Goal: Task Accomplishment & Management: Complete application form

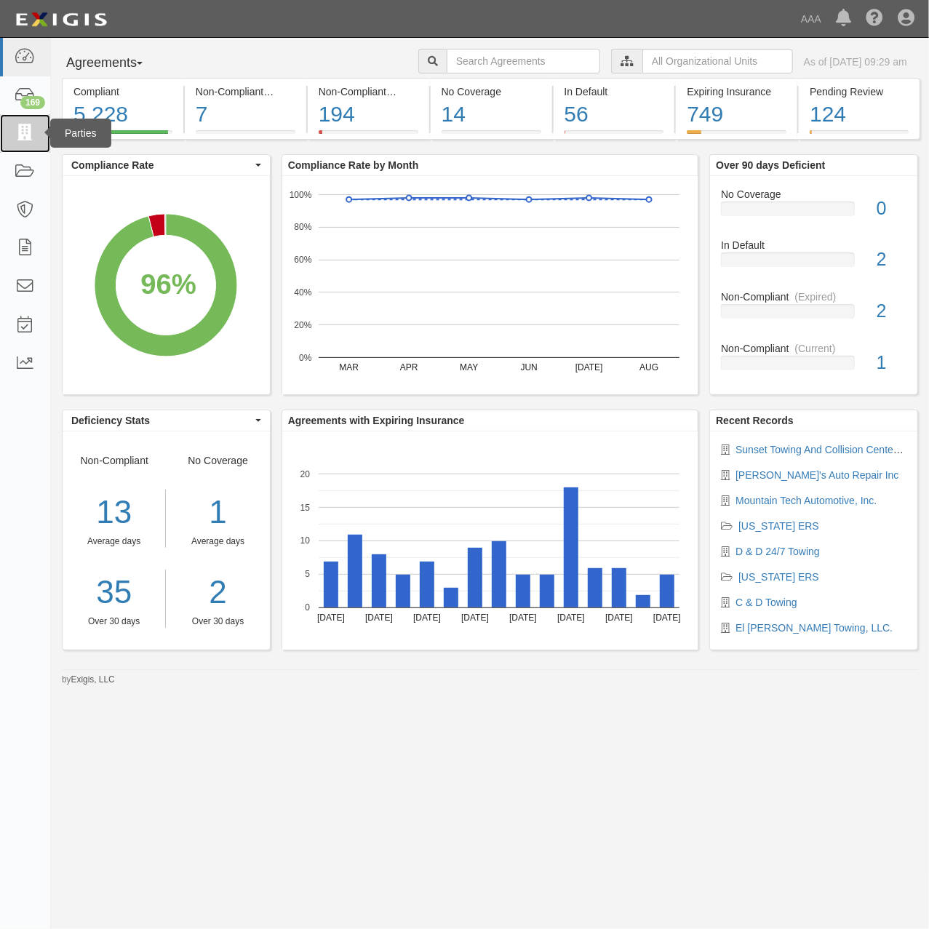
click at [27, 135] on icon at bounding box center [25, 133] width 20 height 17
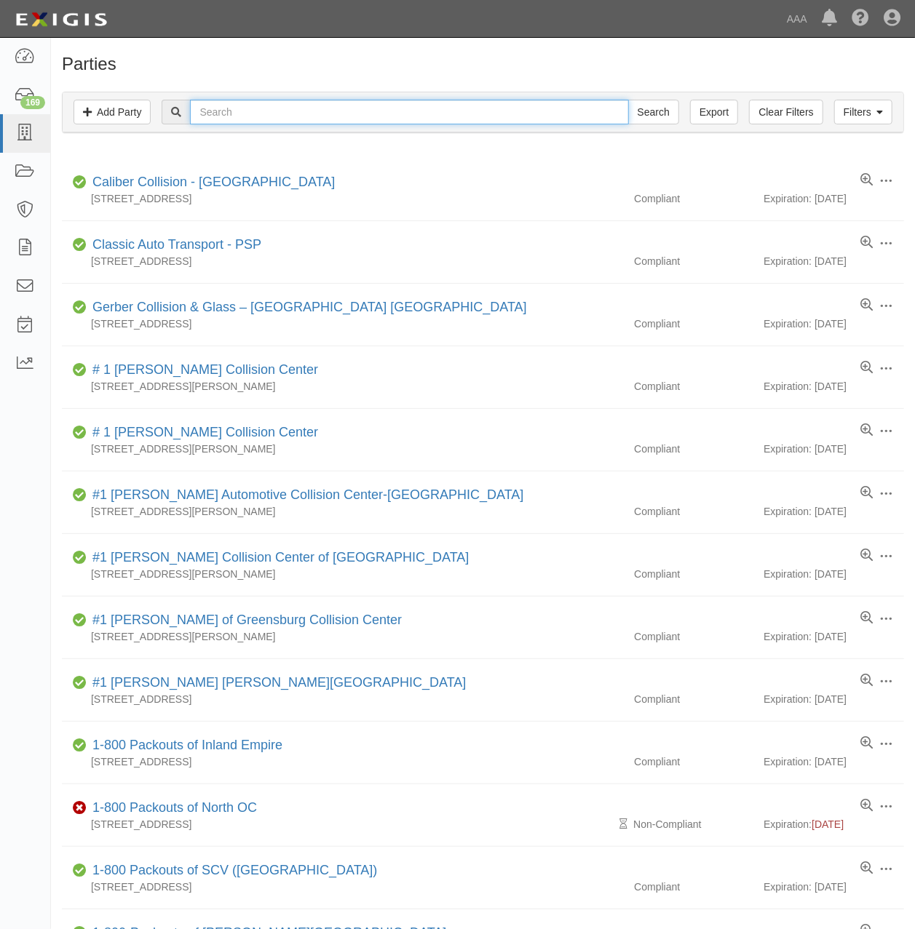
click at [453, 108] on input "text" at bounding box center [409, 112] width 438 height 25
type input "mountain tech"
click at [628, 100] on input "Search" at bounding box center [653, 112] width 51 height 25
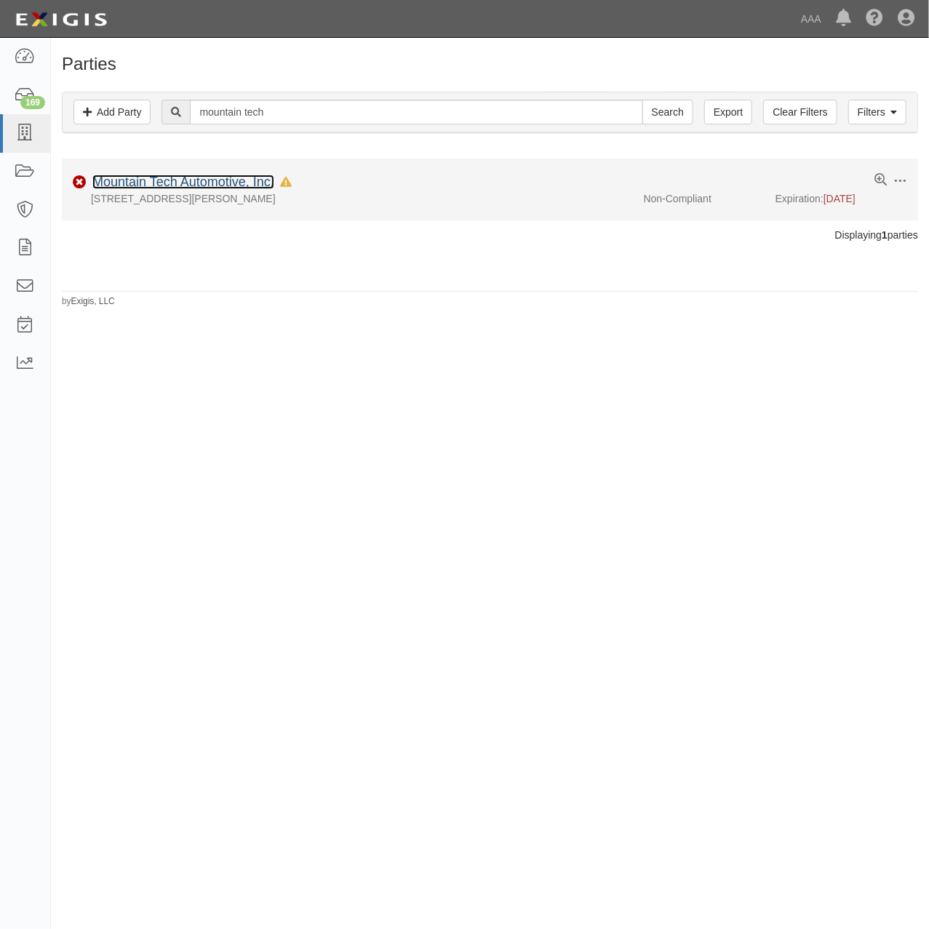
click at [255, 186] on link "Mountain Tech Automotive, Inc." at bounding box center [183, 182] width 182 height 15
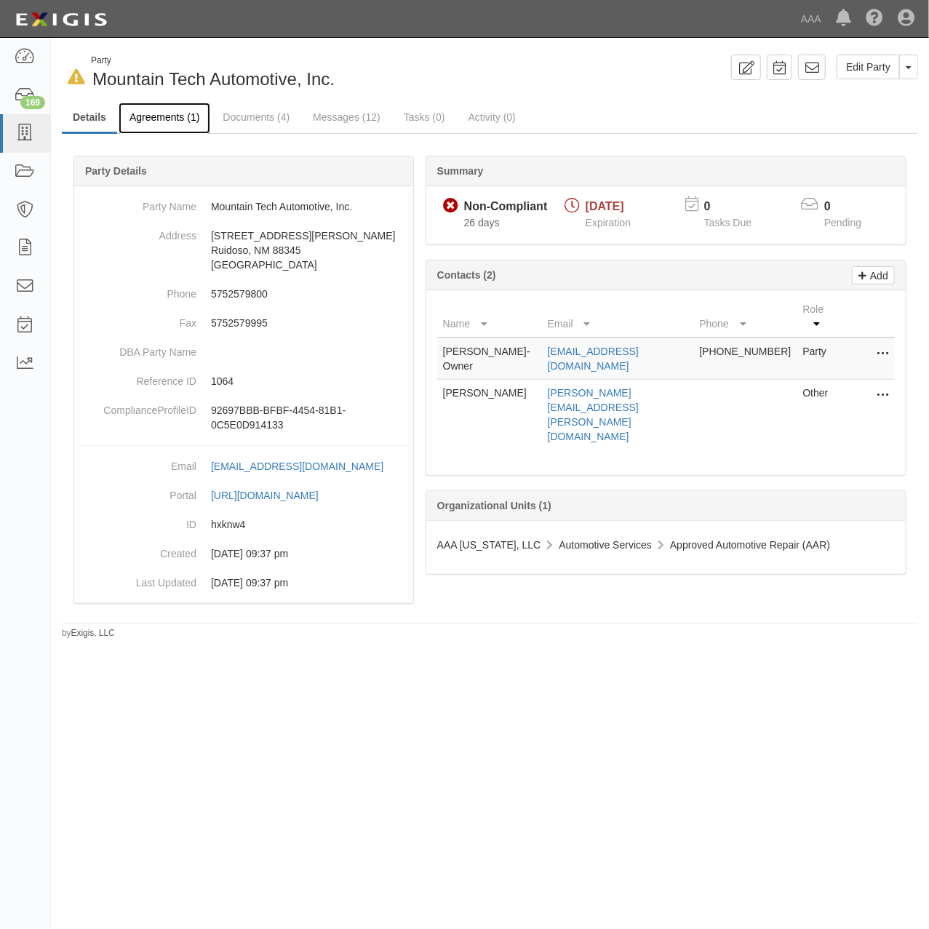
click at [164, 118] on link "Agreements (1)" at bounding box center [165, 118] width 92 height 31
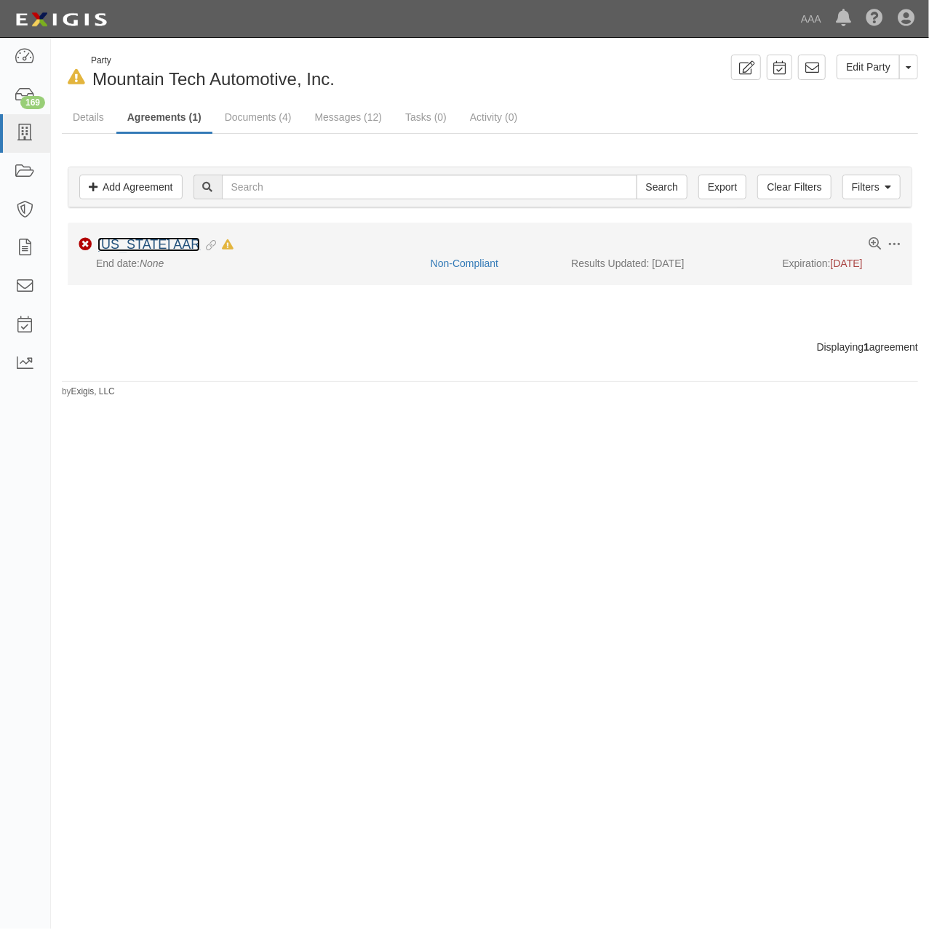
click at [166, 239] on link "[US_STATE] AAR" at bounding box center [149, 244] width 103 height 15
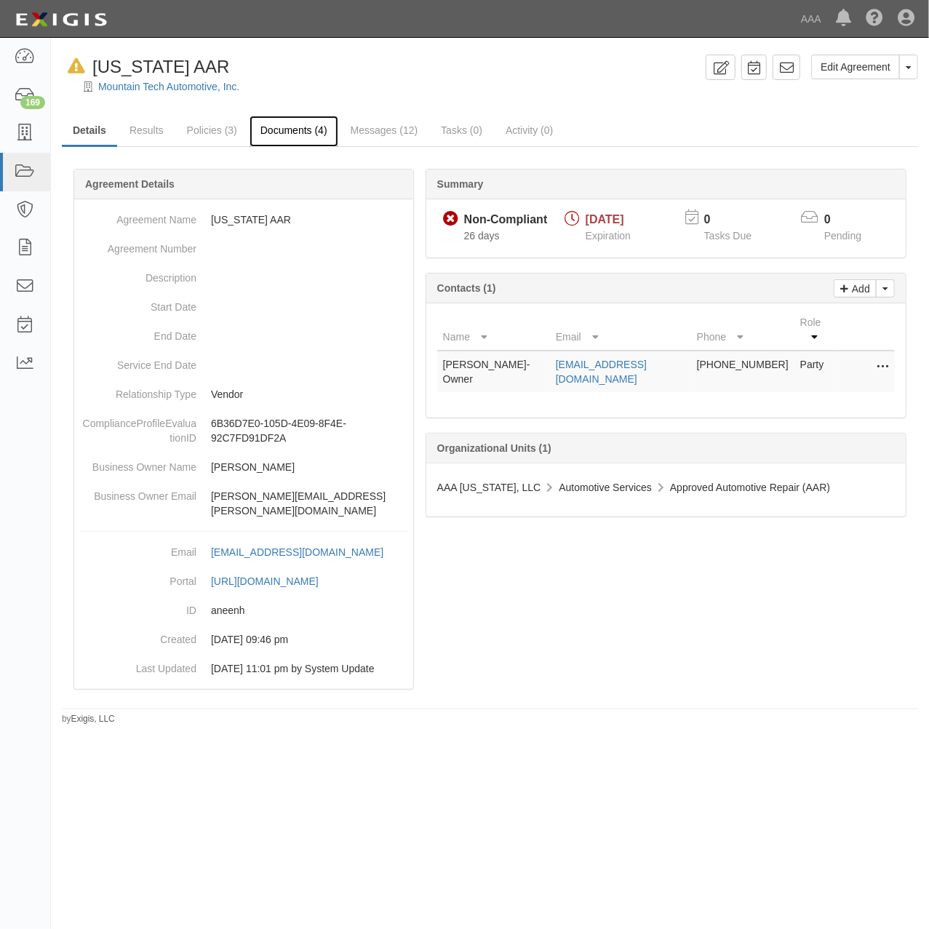
click at [268, 134] on link "Documents (4)" at bounding box center [294, 131] width 89 height 31
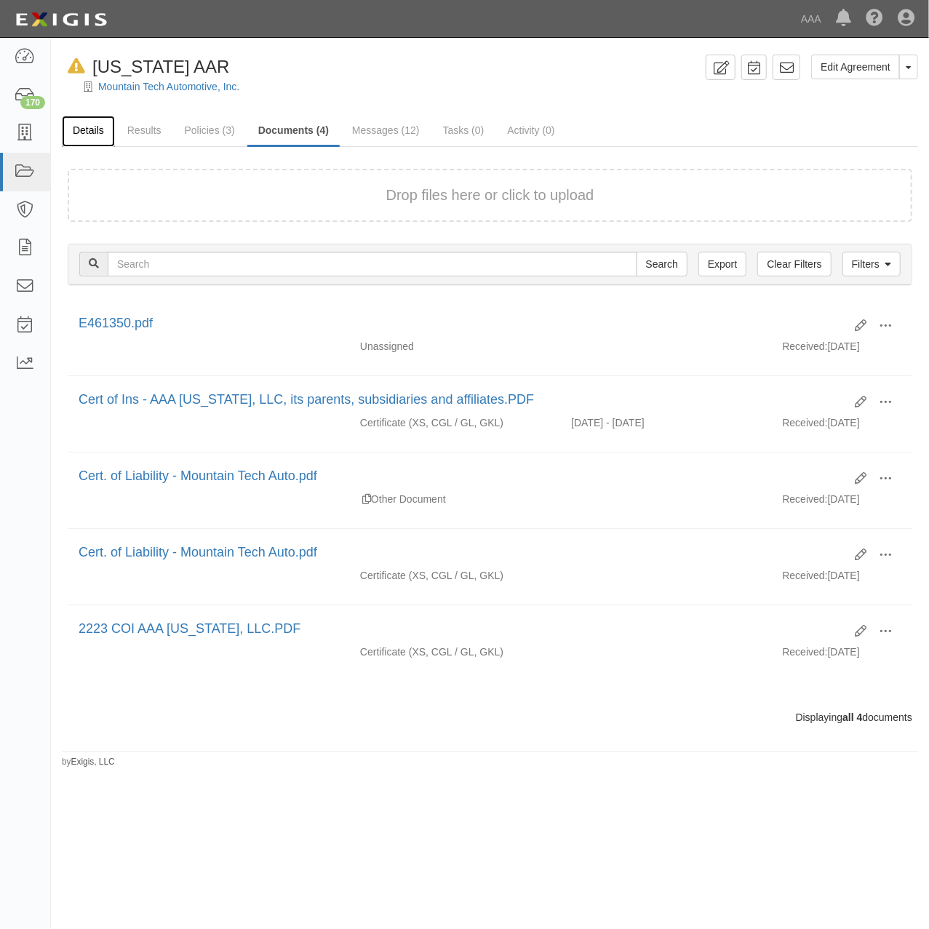
click at [100, 140] on link "Details" at bounding box center [88, 131] width 53 height 31
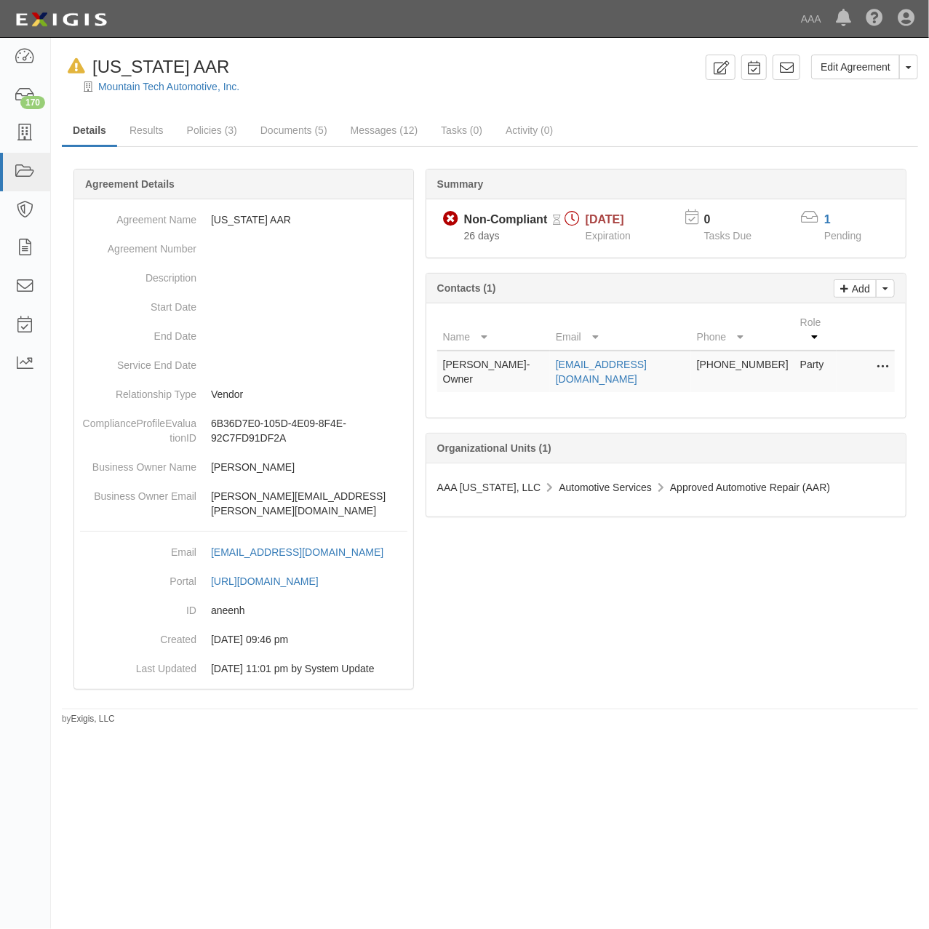
click at [190, 94] on div at bounding box center [490, 99] width 878 height 11
click at [190, 88] on link "Mountain Tech Automotive, Inc." at bounding box center [168, 87] width 141 height 12
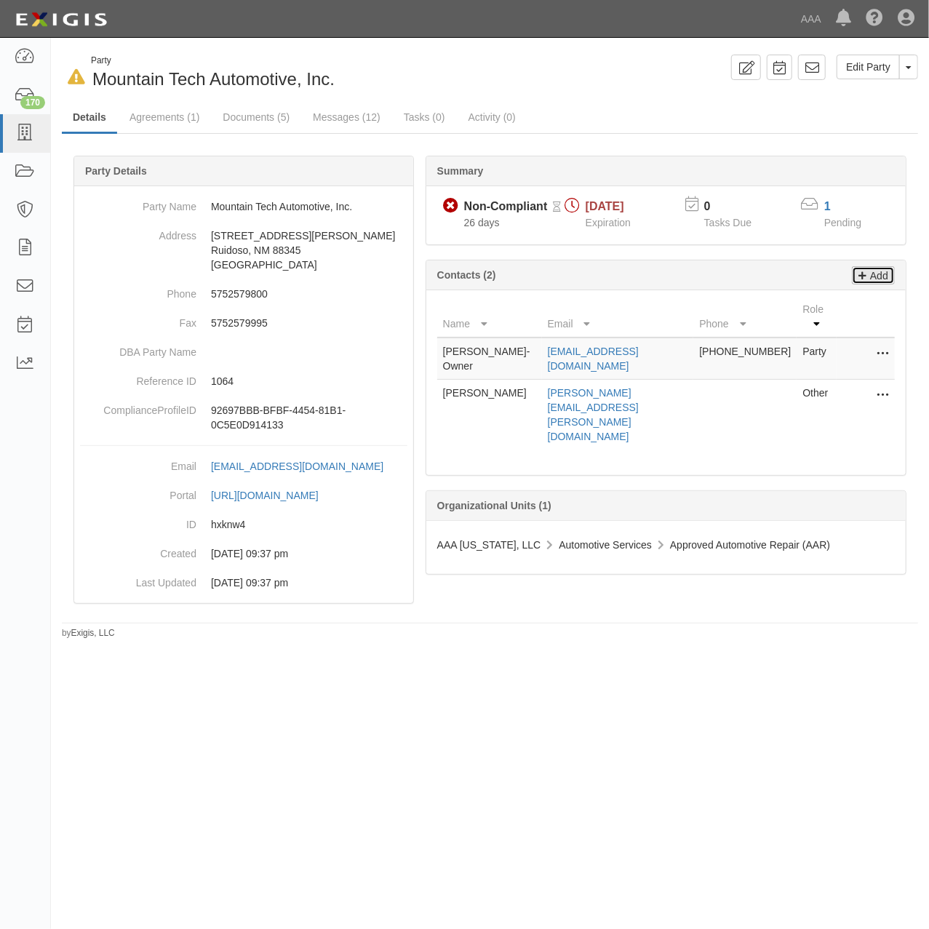
click at [891, 268] on link "Add" at bounding box center [873, 275] width 43 height 18
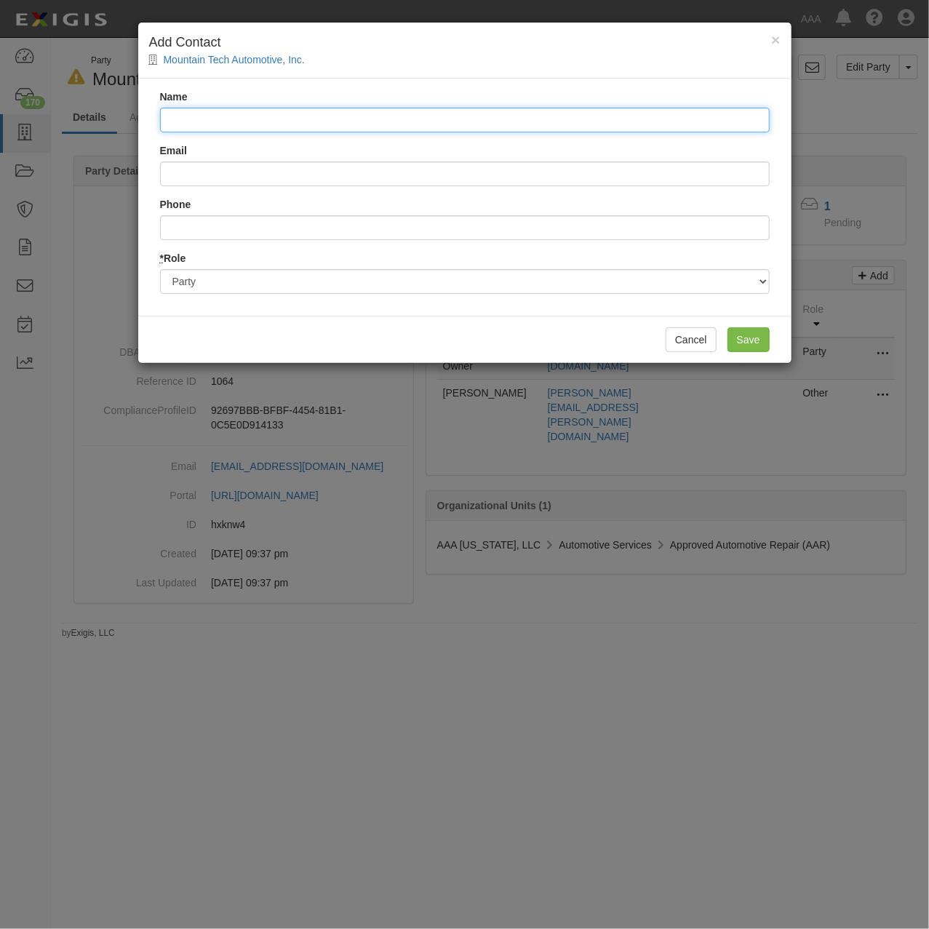
click at [341, 124] on input "Name" at bounding box center [465, 120] width 610 height 25
paste input "Client Contact Center"
type input "Client Contact Center"
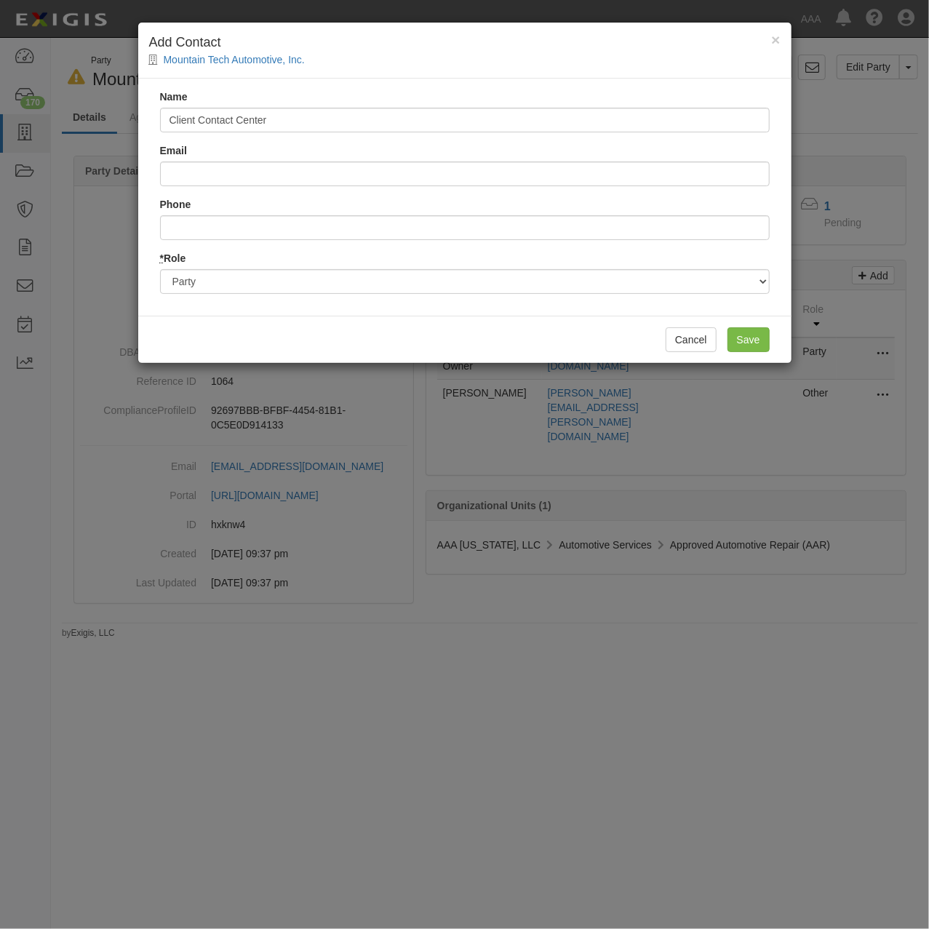
click at [365, 156] on div "Email" at bounding box center [465, 164] width 610 height 43
click at [365, 164] on input "Email" at bounding box center [465, 174] width 610 height 25
click at [393, 170] on input "Email" at bounding box center [465, 174] width 610 height 25
paste input "[EMAIL_ADDRESS][DOMAIN_NAME]"
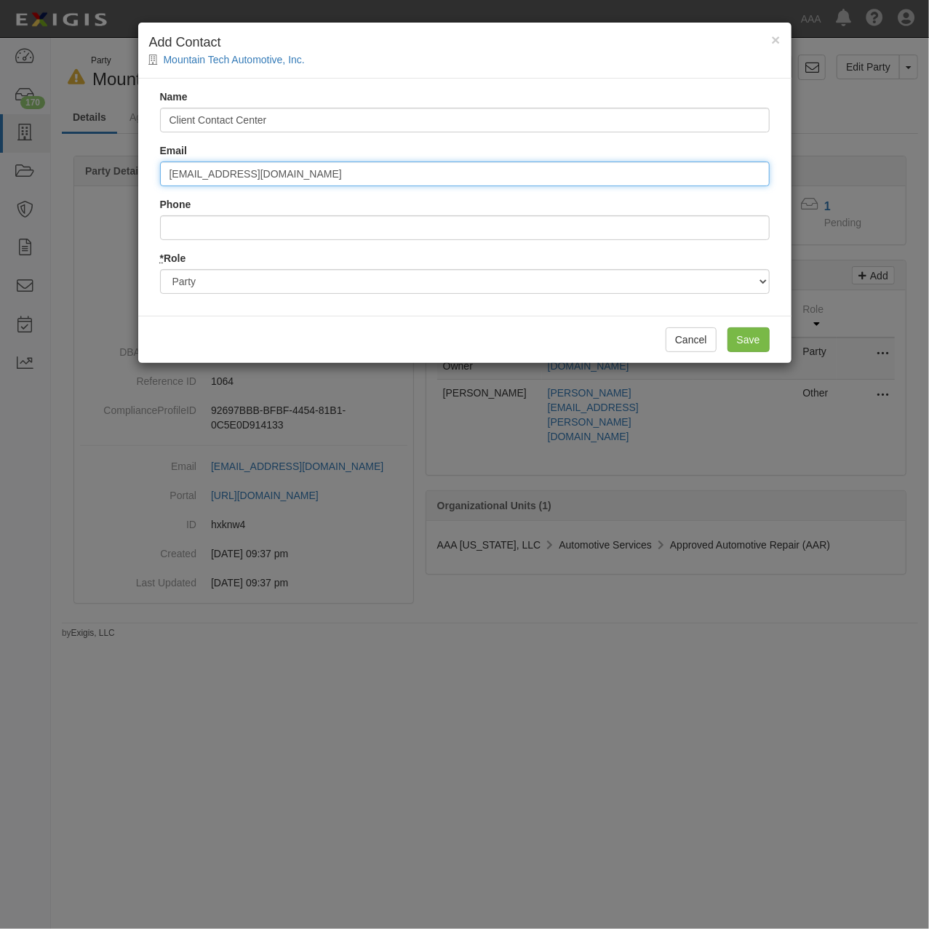
type input "[EMAIL_ADDRESS][DOMAIN_NAME]"
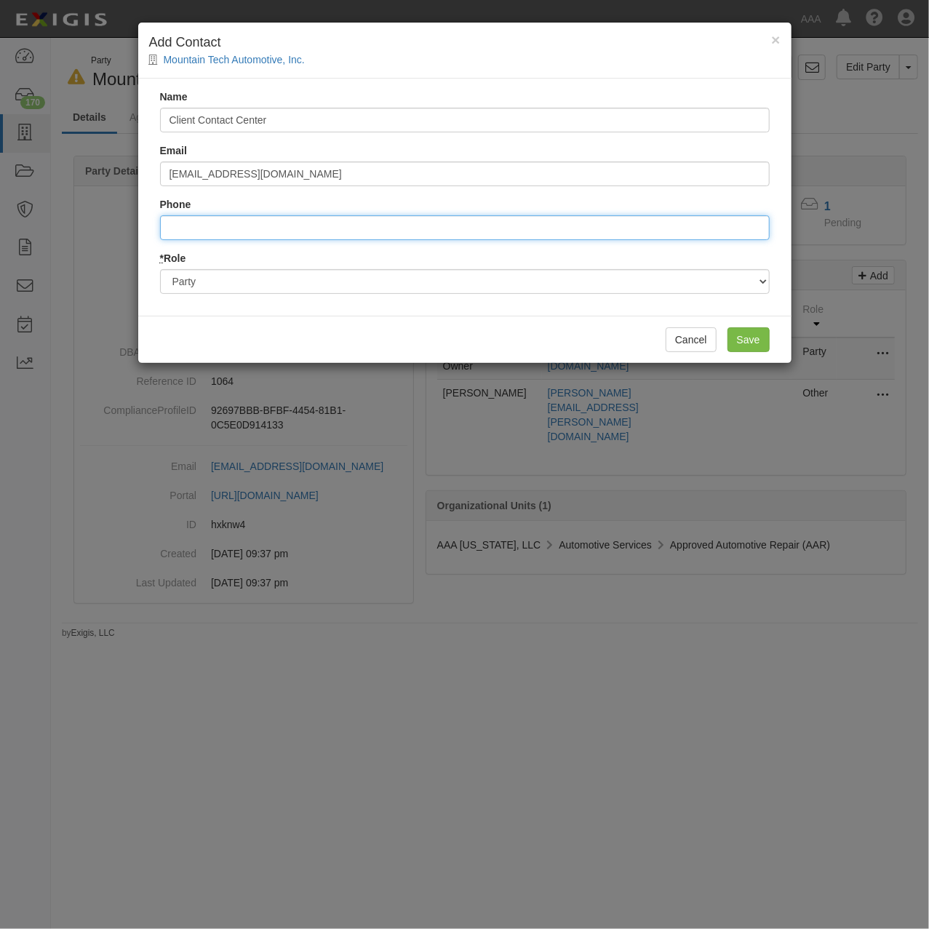
click at [429, 236] on input "Phone" at bounding box center [465, 227] width 610 height 25
click at [212, 220] on input "Phone" at bounding box center [465, 227] width 610 height 25
paste input "#: 888.333.4949"
type input "888.333.4949"
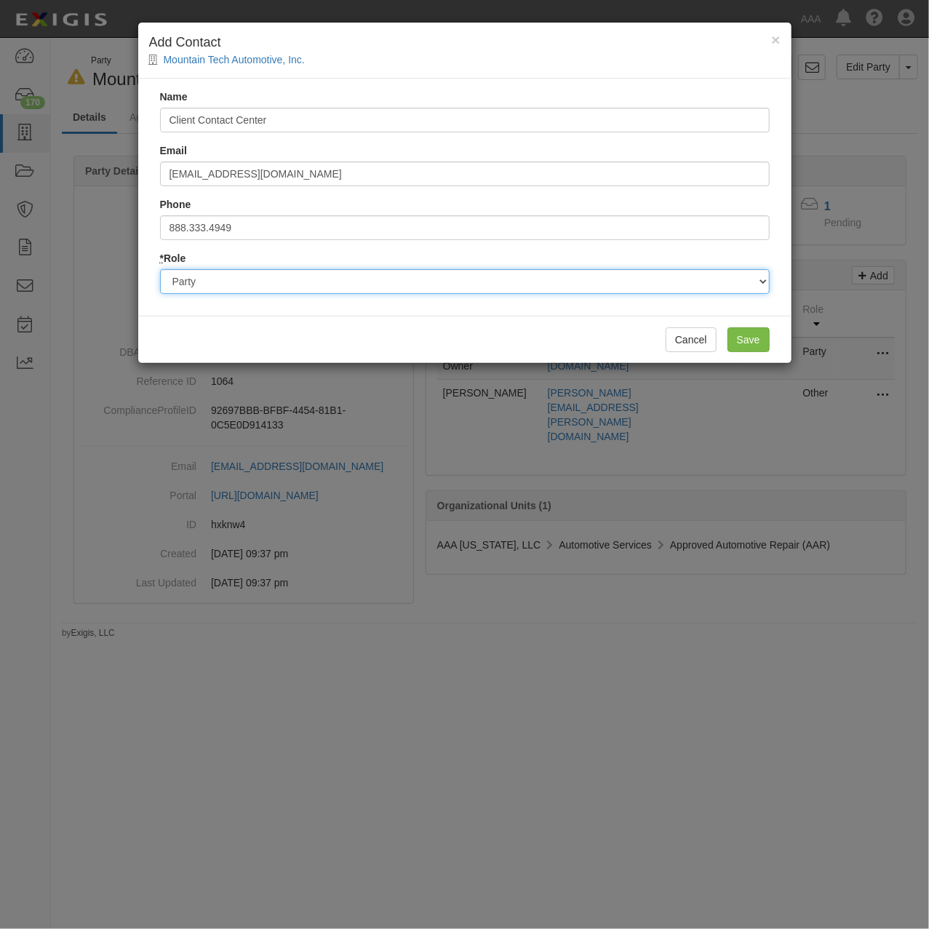
click at [251, 279] on select "Party Broker Other" at bounding box center [465, 281] width 610 height 25
select select "Broker"
click at [160, 269] on select "Party Broker Other" at bounding box center [465, 281] width 610 height 25
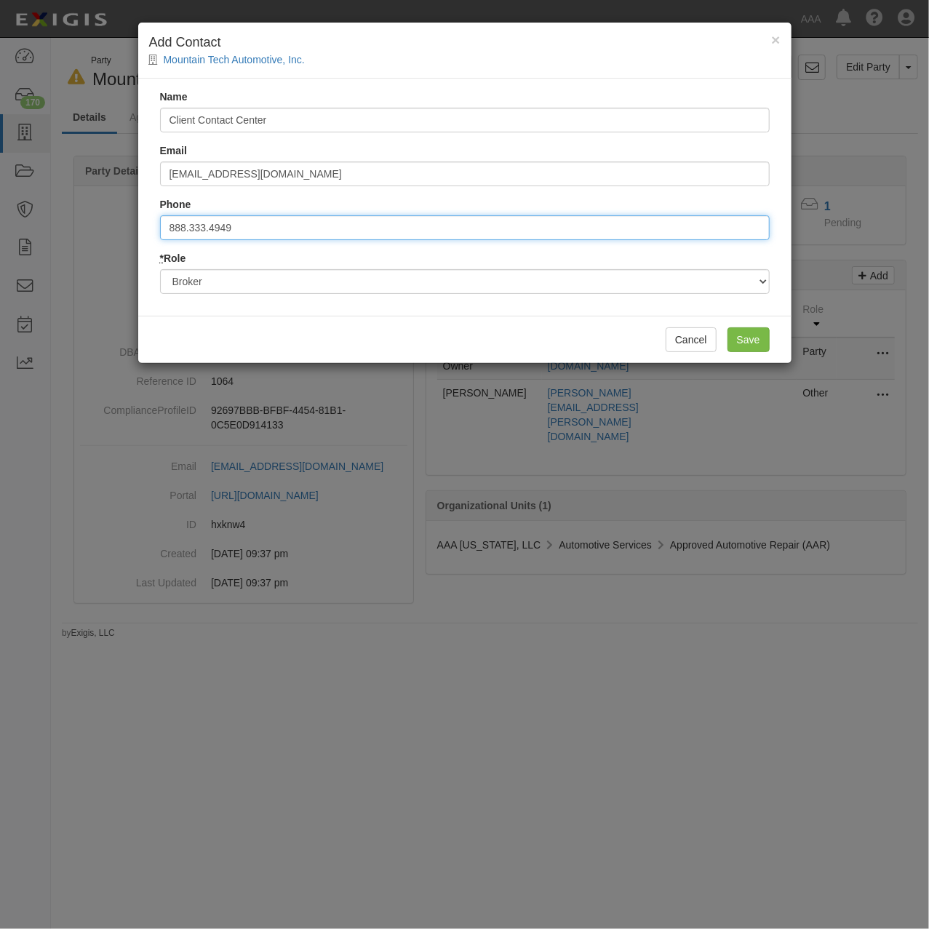
click at [188, 228] on input "888.333.4949" at bounding box center [465, 227] width 610 height 25
type input "8883334949"
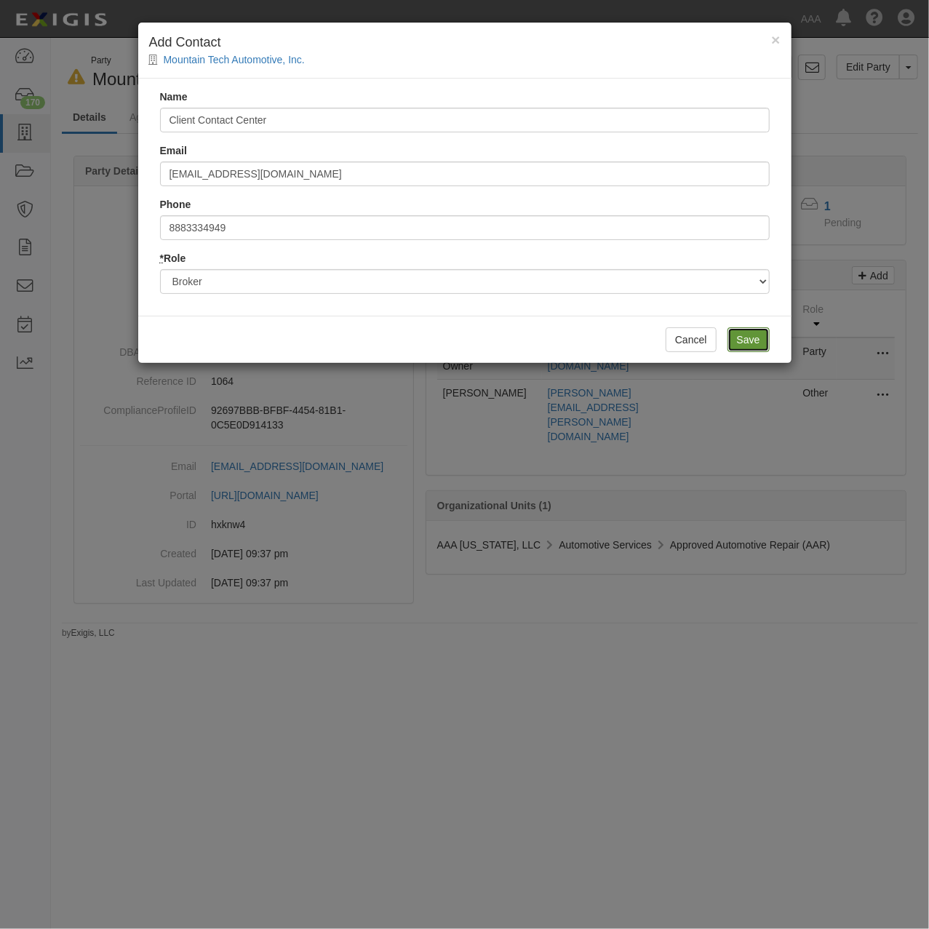
click at [750, 329] on input "Save" at bounding box center [749, 339] width 42 height 25
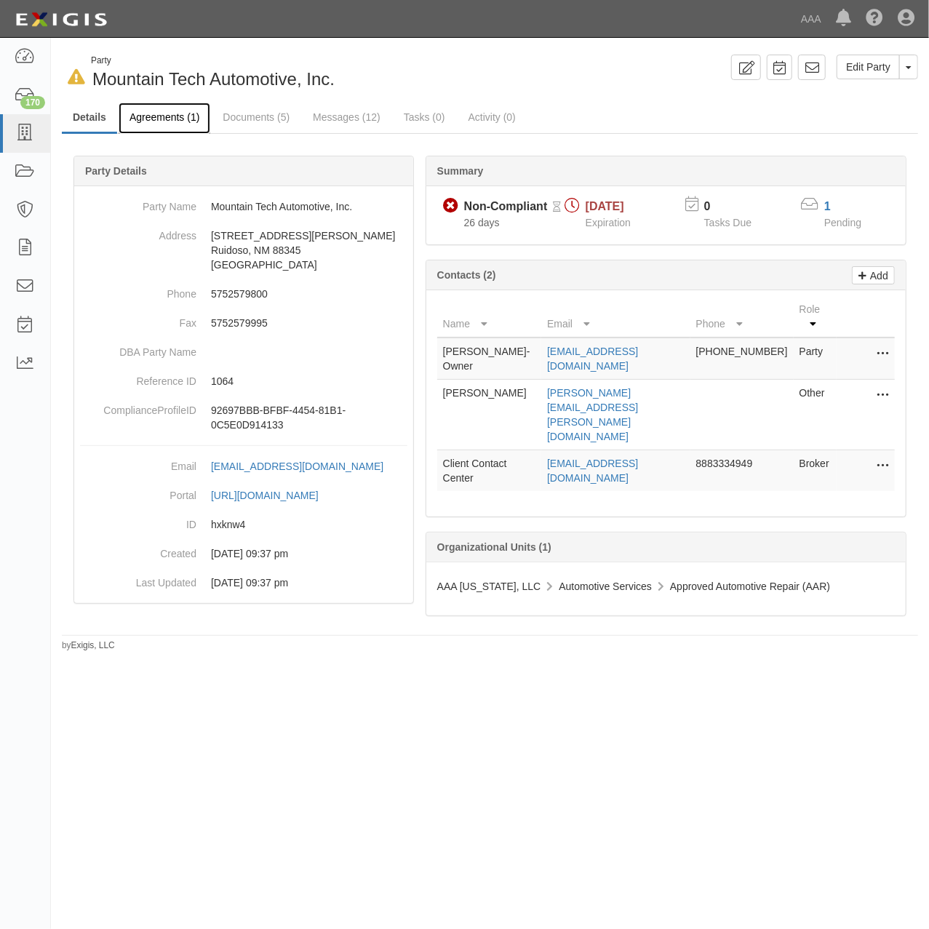
click at [176, 116] on link "Agreements (1)" at bounding box center [165, 118] width 92 height 31
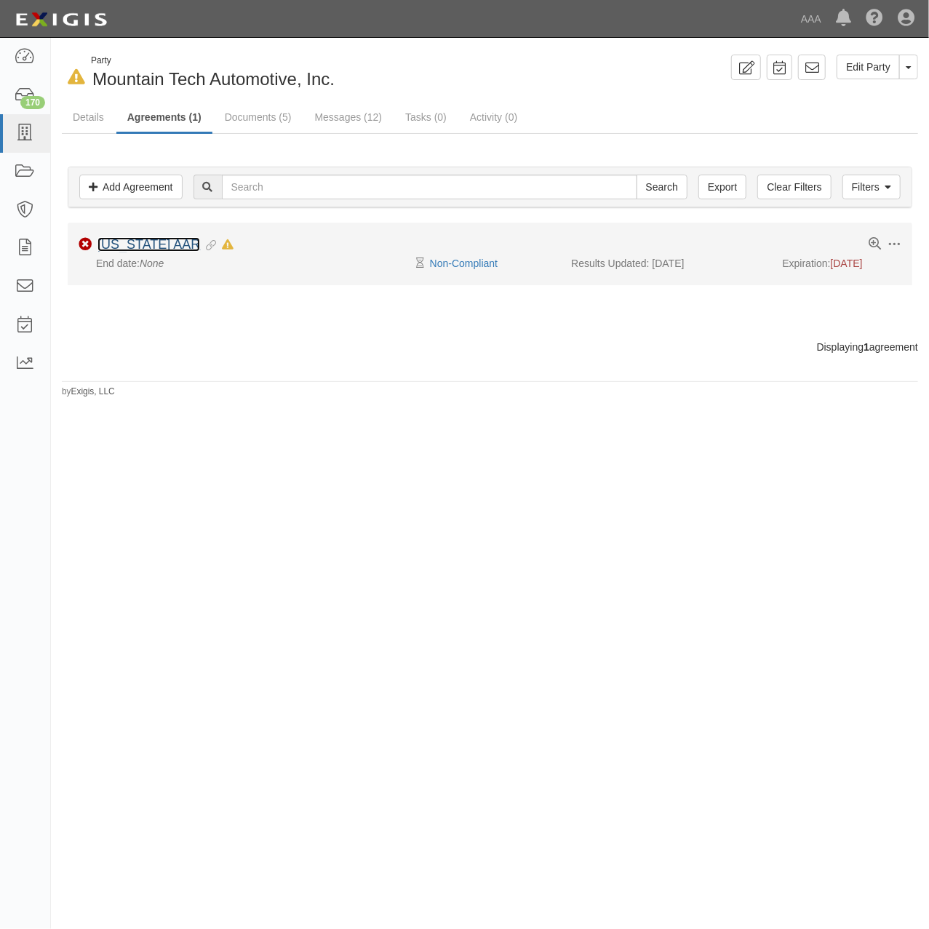
click at [141, 252] on link "New Mexico AAR" at bounding box center [149, 244] width 103 height 15
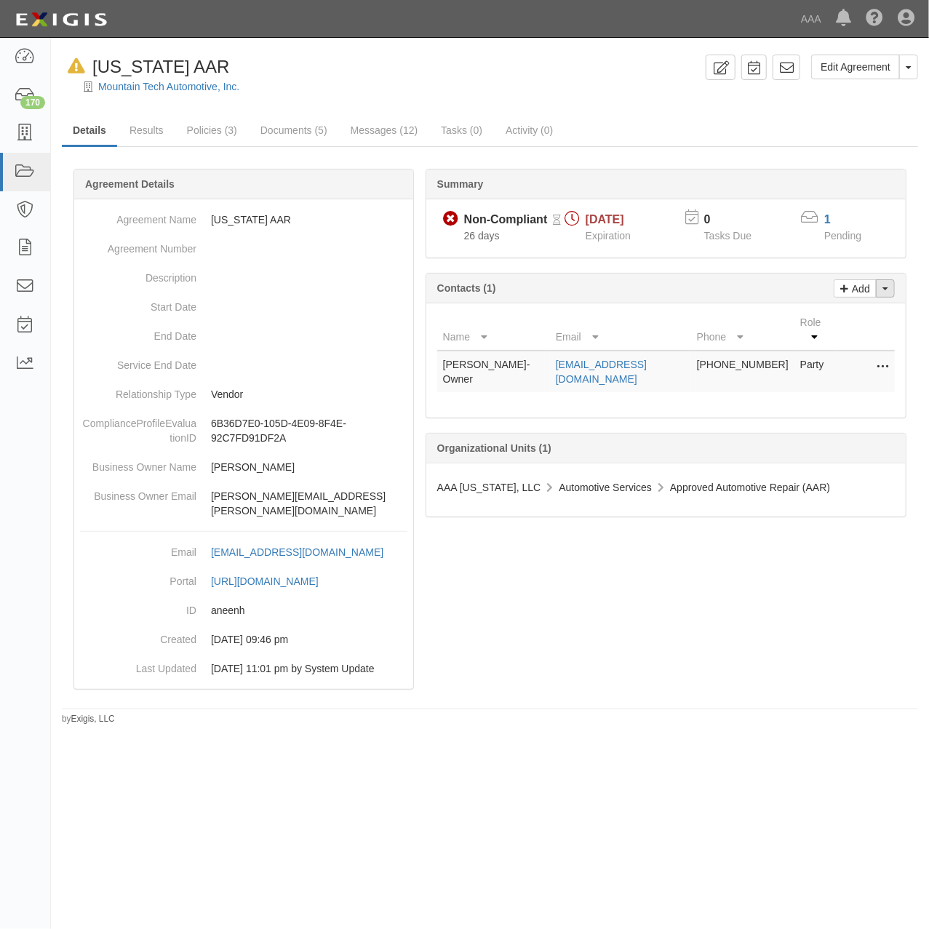
click at [883, 289] on span "button" at bounding box center [886, 288] width 6 height 3
click at [859, 318] on link "Change contacts" at bounding box center [836, 314] width 115 height 19
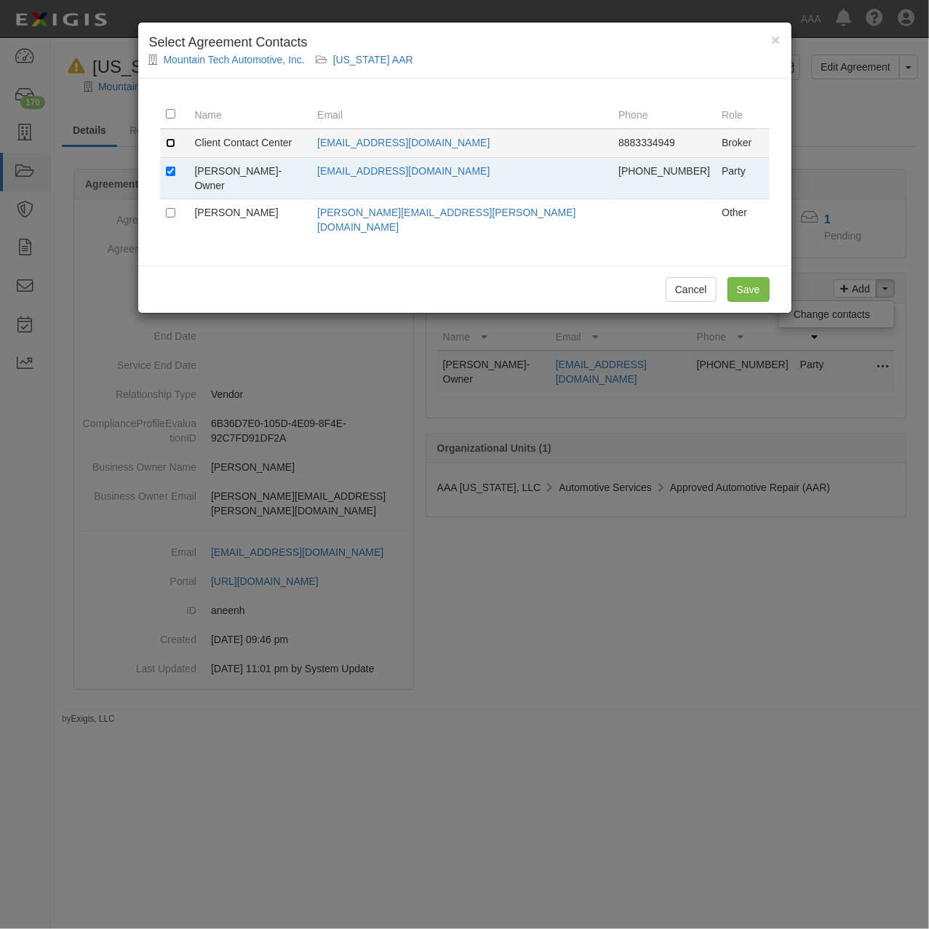
click at [167, 140] on input "checkbox" at bounding box center [170, 142] width 9 height 9
checkbox input "true"
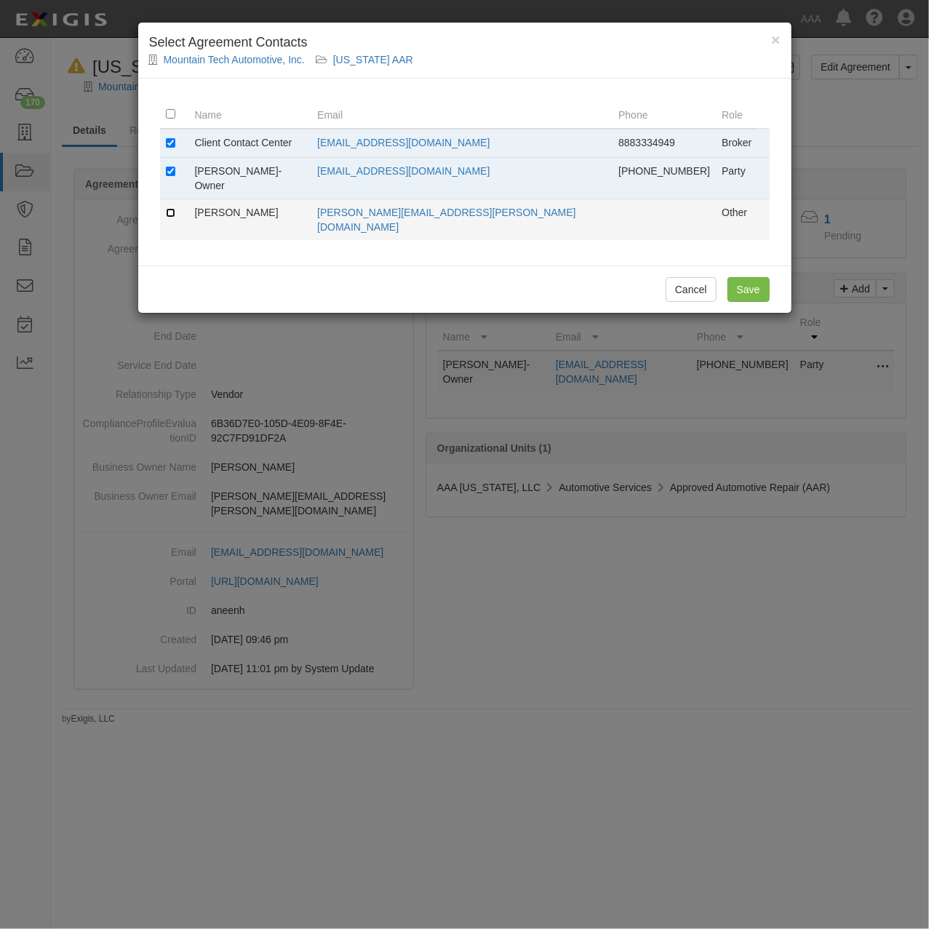
click at [170, 208] on input "checkbox" at bounding box center [170, 212] width 9 height 9
checkbox input "true"
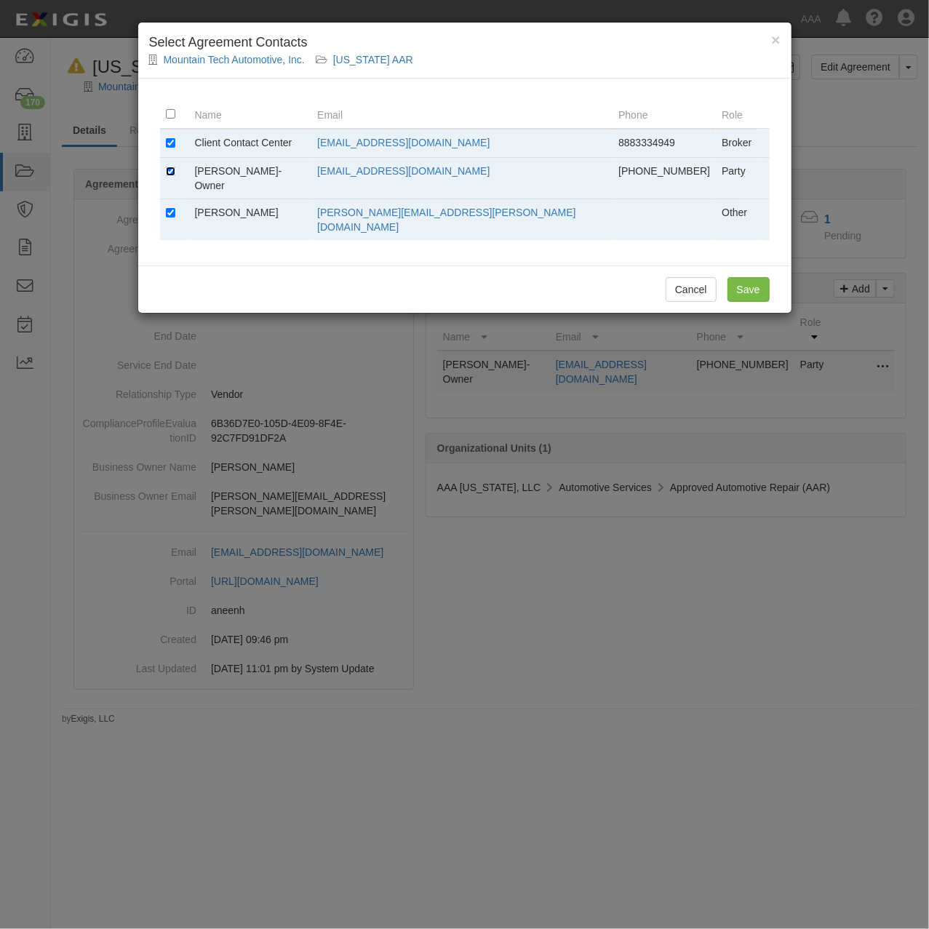
click at [173, 172] on input "checkbox" at bounding box center [170, 171] width 9 height 9
checkbox input "false"
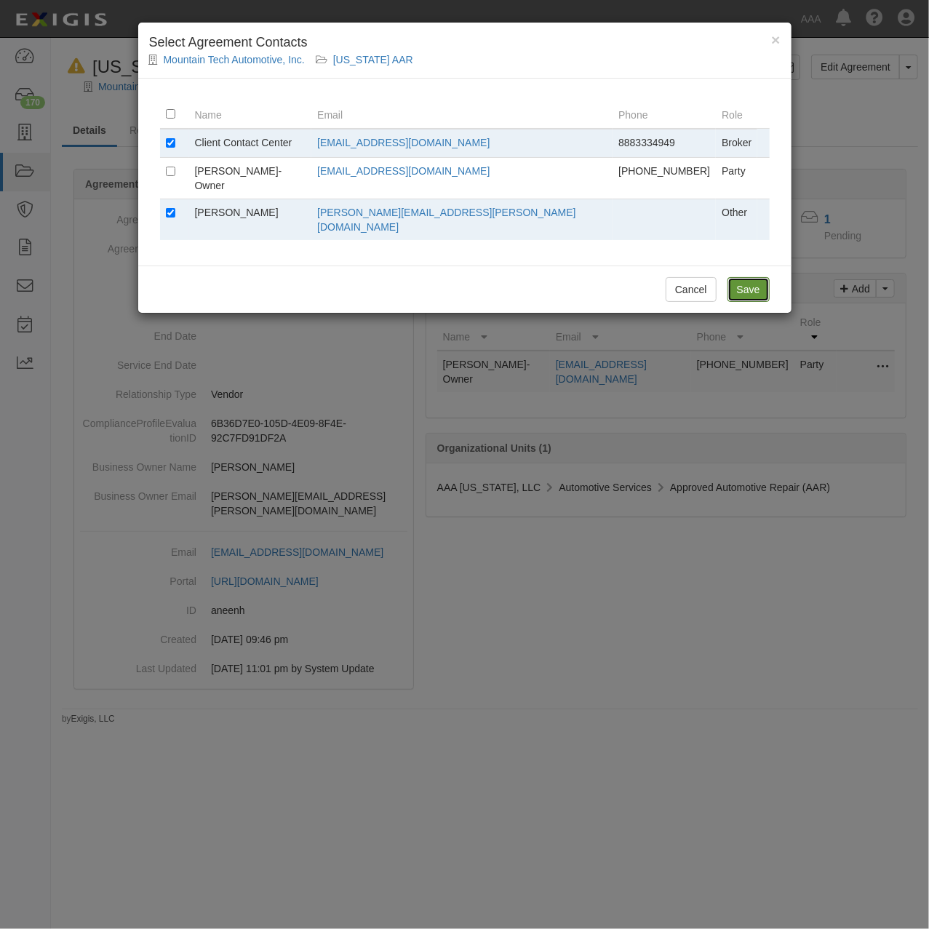
click at [731, 277] on input "Save" at bounding box center [749, 289] width 42 height 25
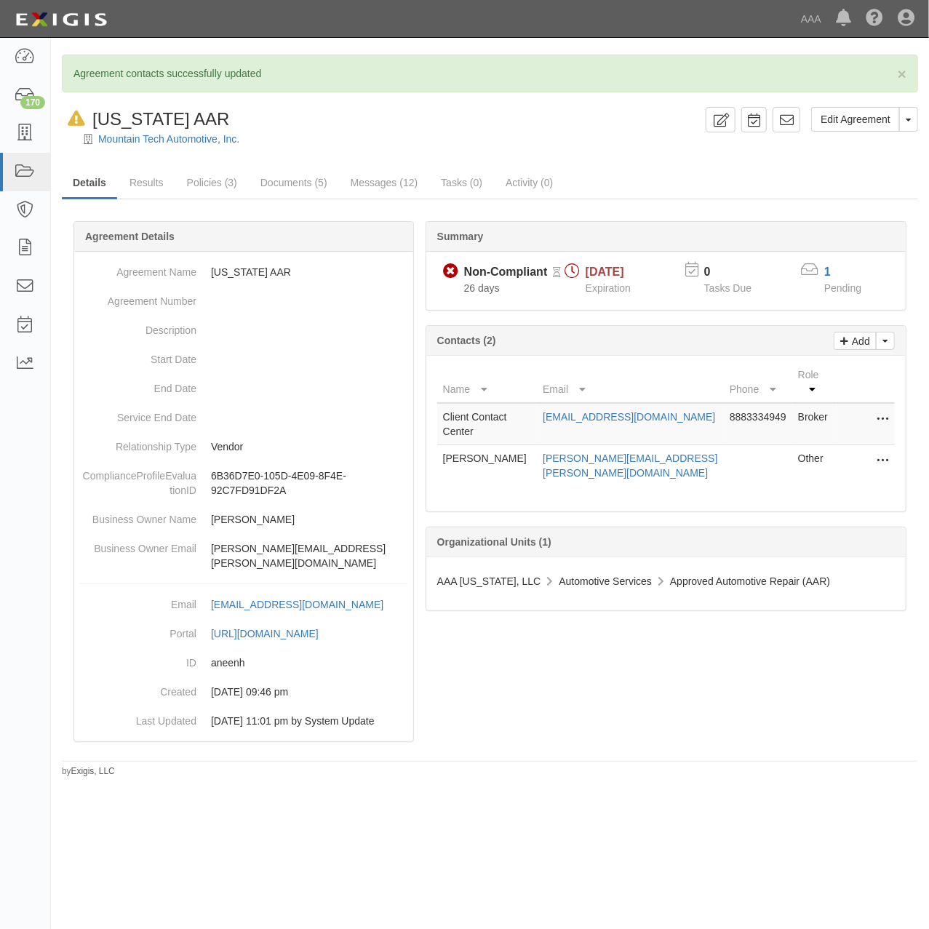
click at [624, 691] on div at bounding box center [490, 500] width 857 height 514
